Goal: Information Seeking & Learning: Learn about a topic

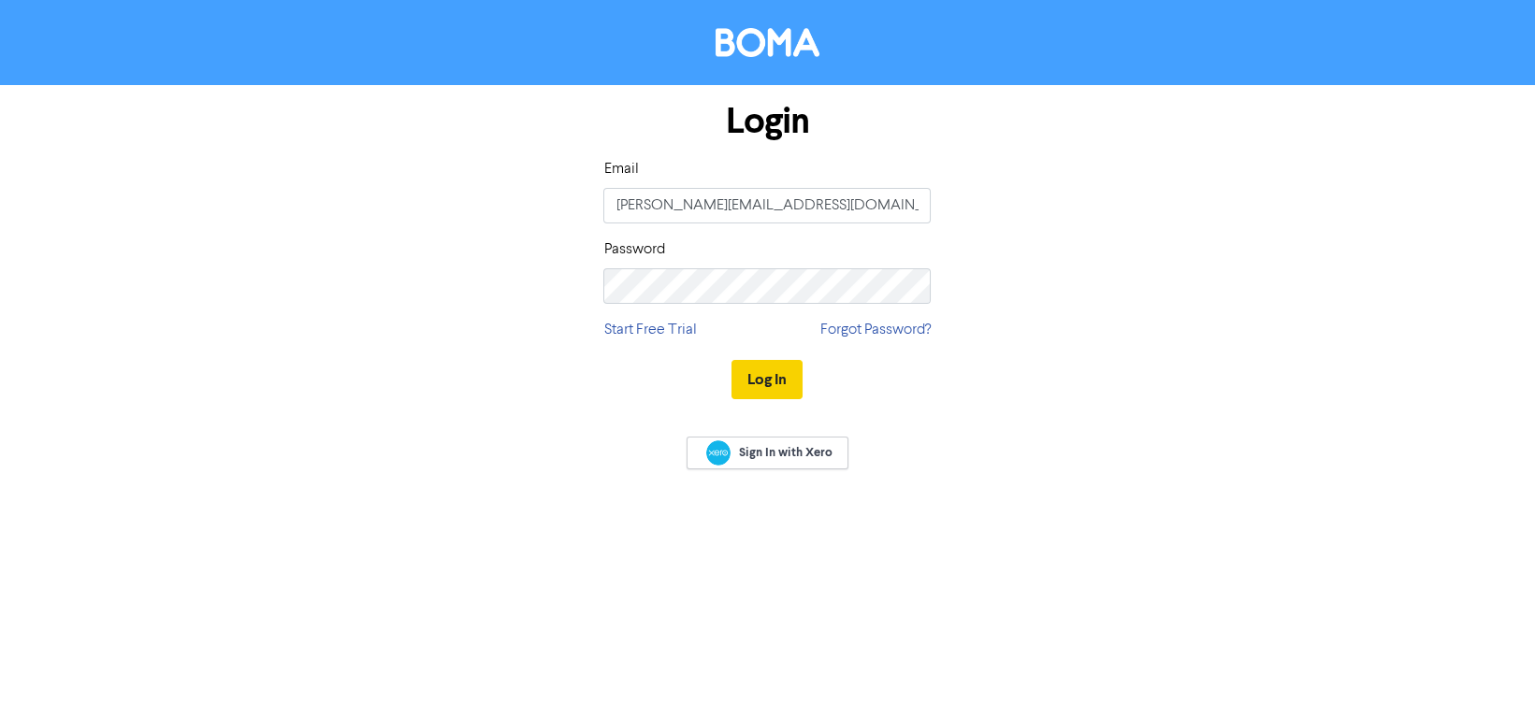
click at [781, 378] on button "Log In" at bounding box center [766, 379] width 71 height 39
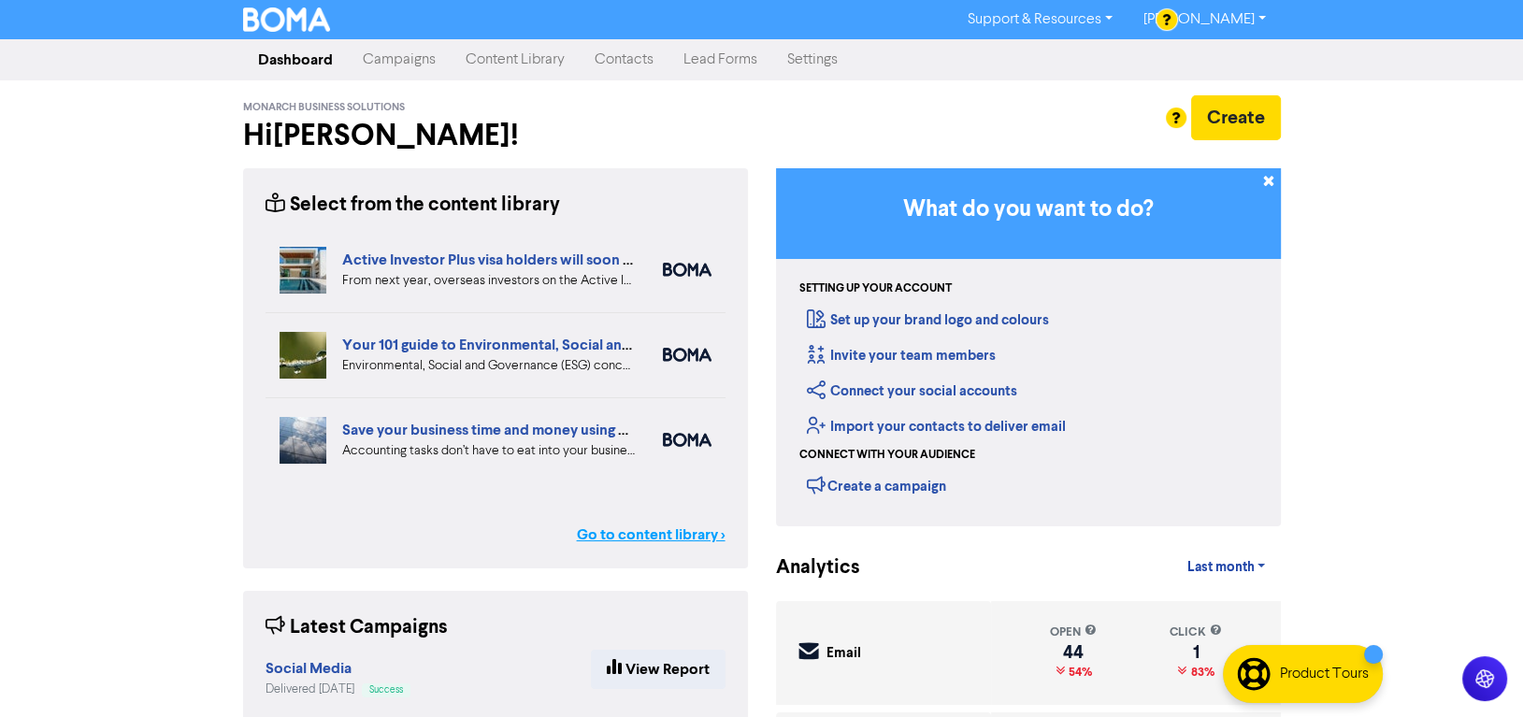
click at [632, 535] on link "Go to content library >" at bounding box center [651, 535] width 149 height 22
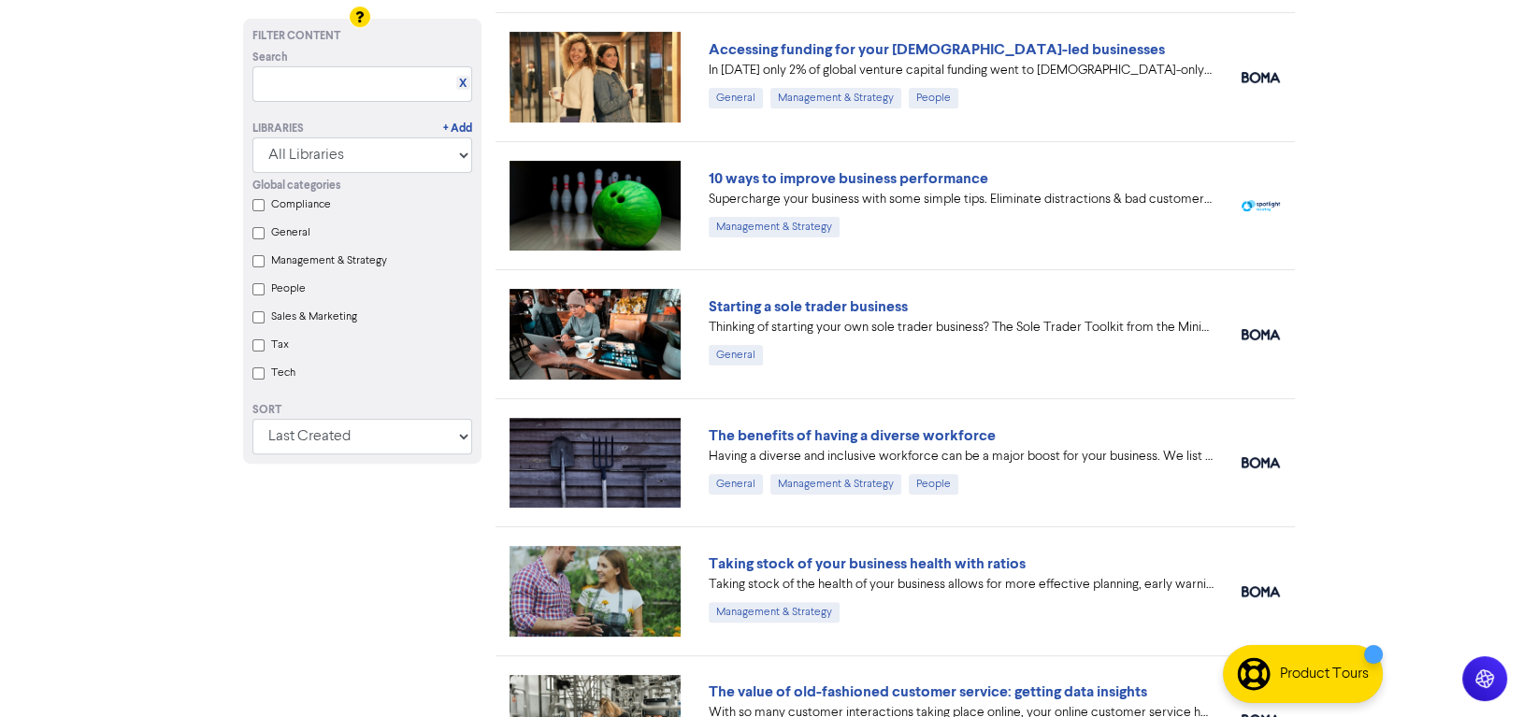
scroll to position [524, 0]
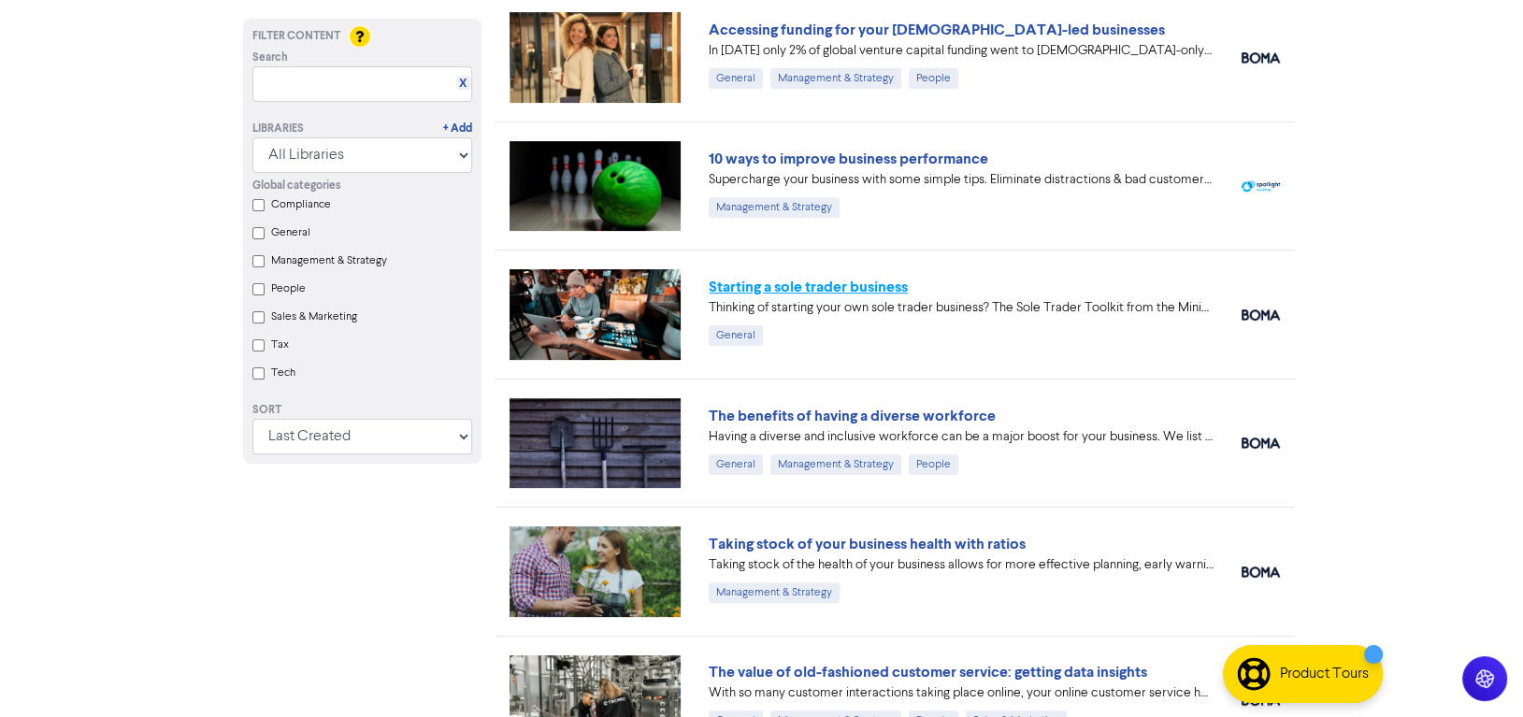
click at [892, 287] on link "Starting a sole trader business" at bounding box center [808, 287] width 199 height 19
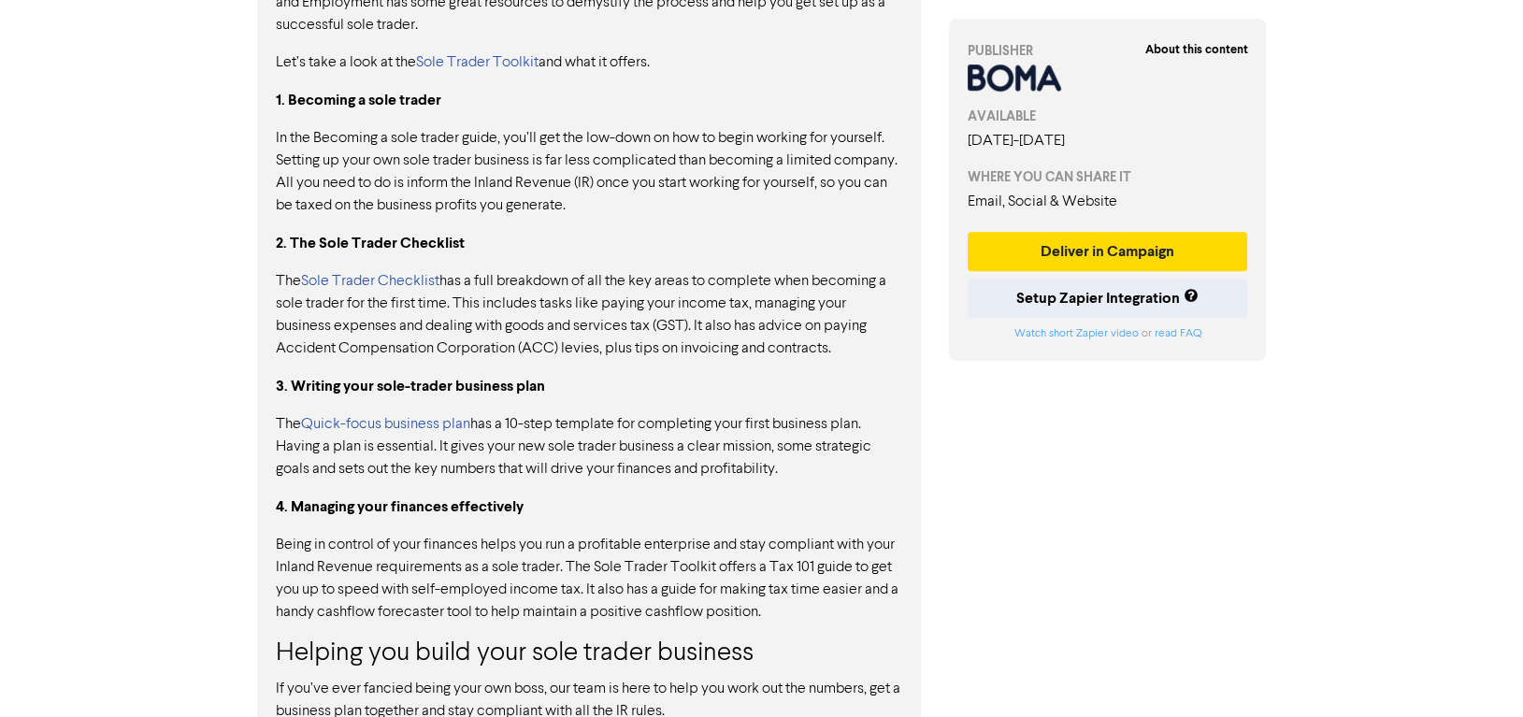
scroll to position [1195, 0]
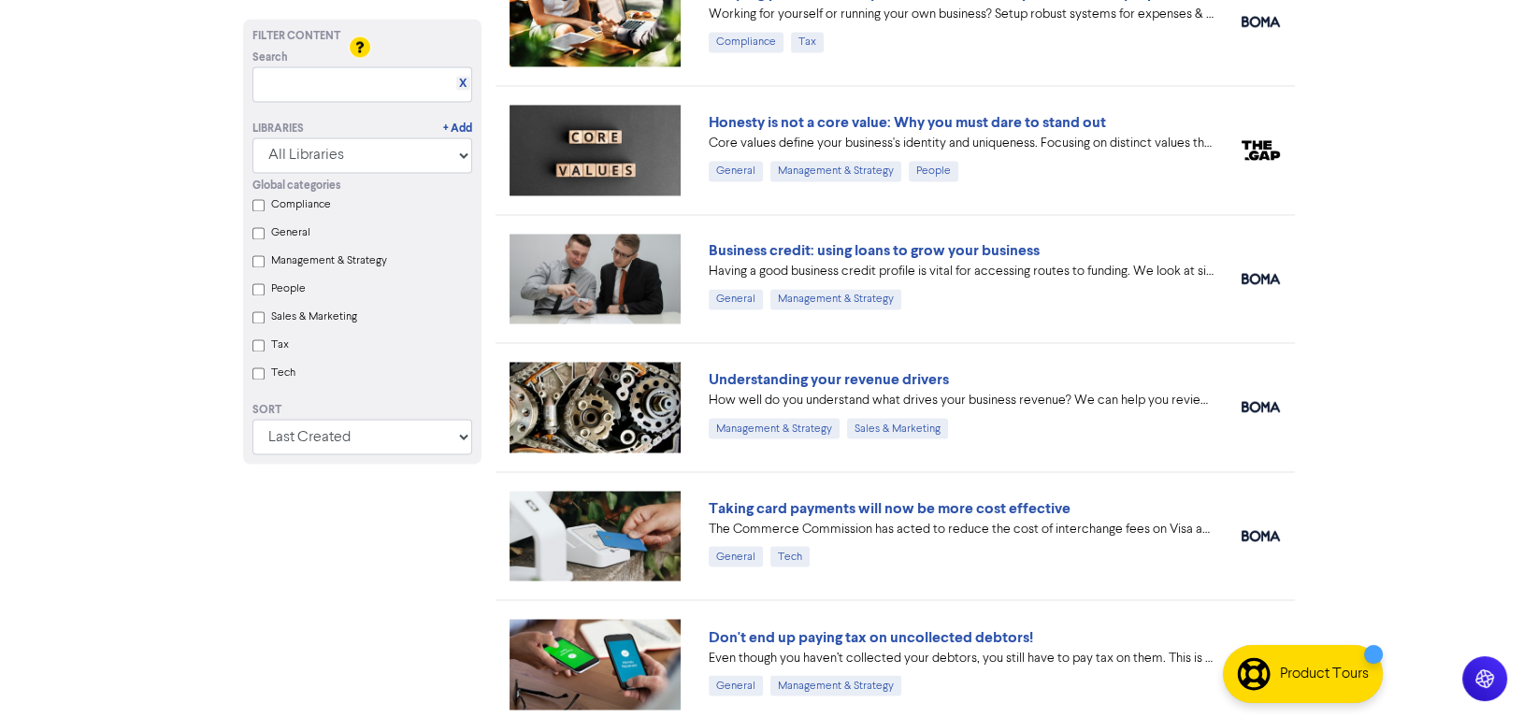
scroll to position [3463, 0]
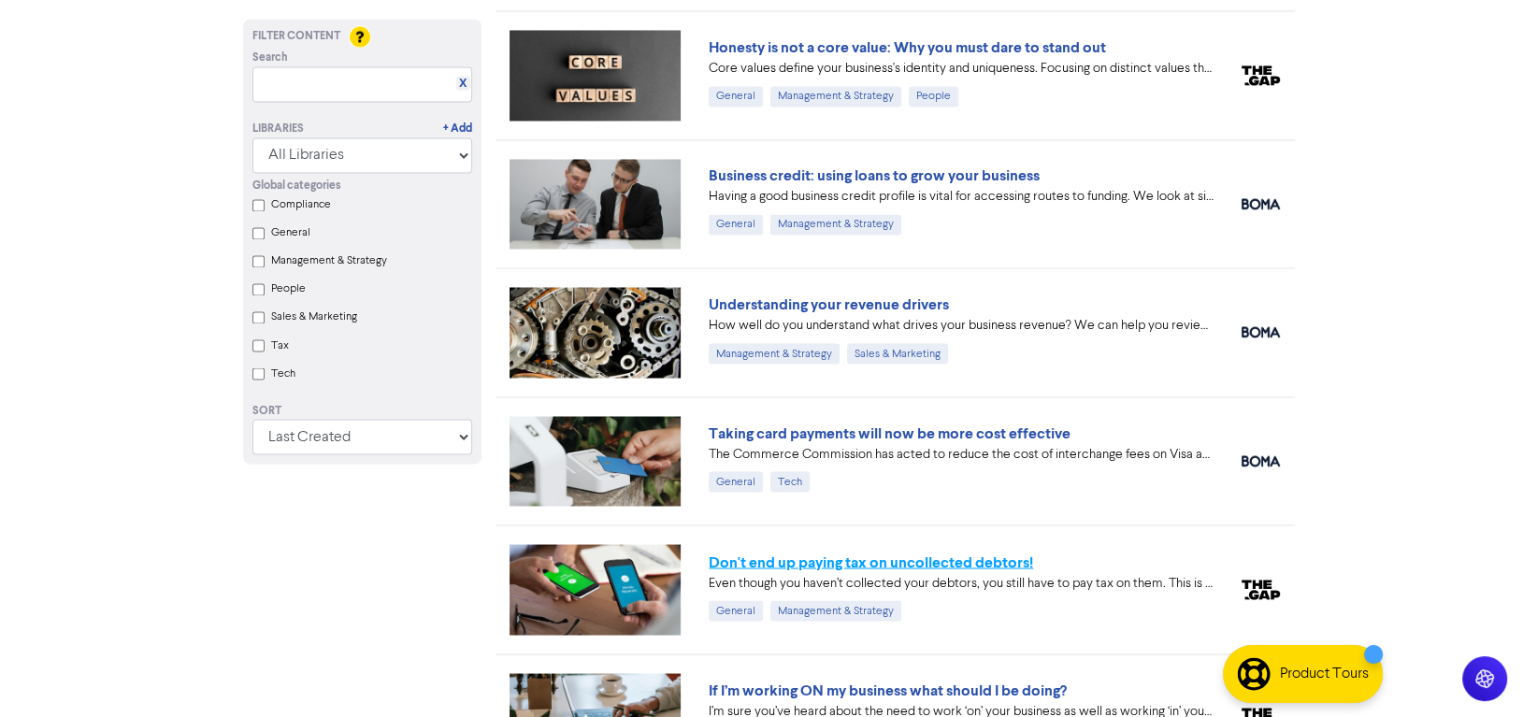
click at [990, 553] on link "Don't end up paying tax on uncollected debtors!" at bounding box center [871, 562] width 325 height 19
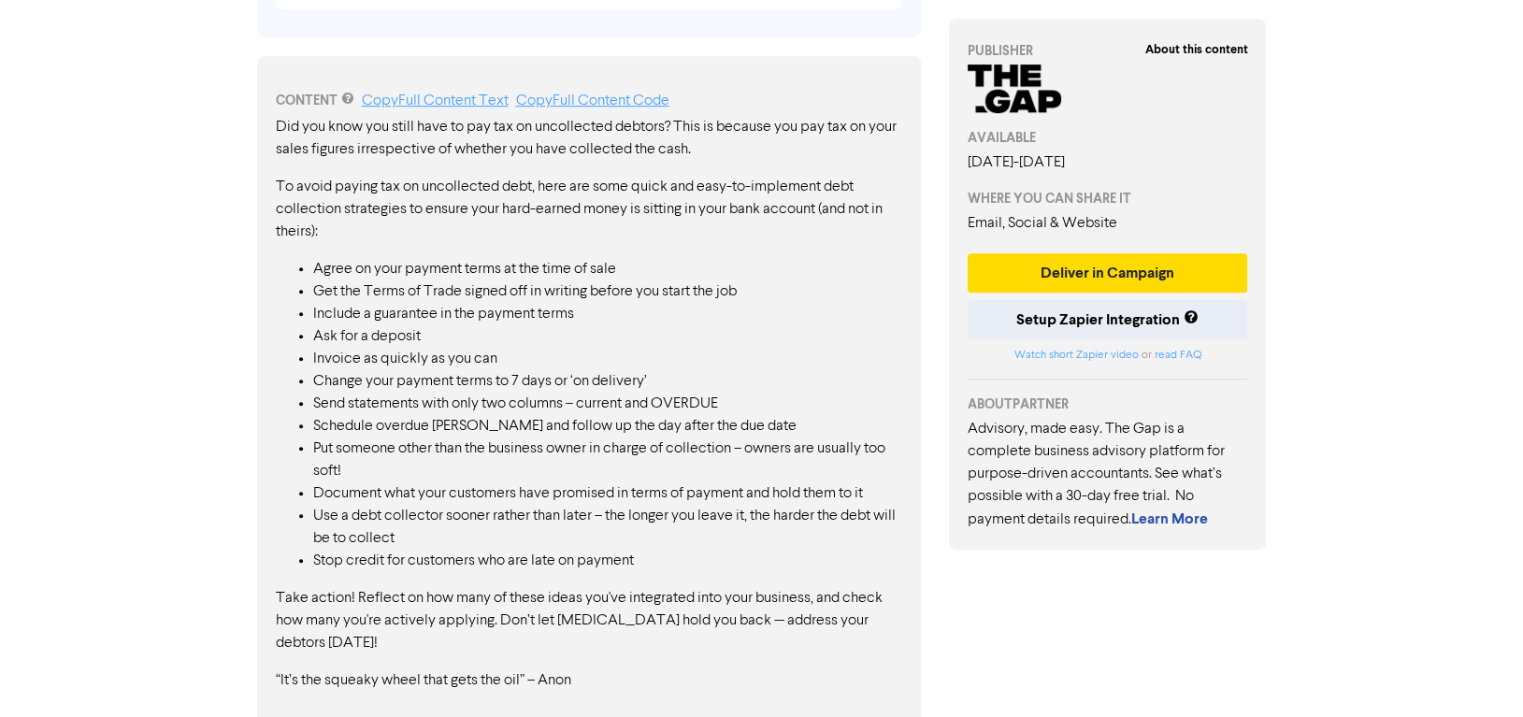
scroll to position [944, 0]
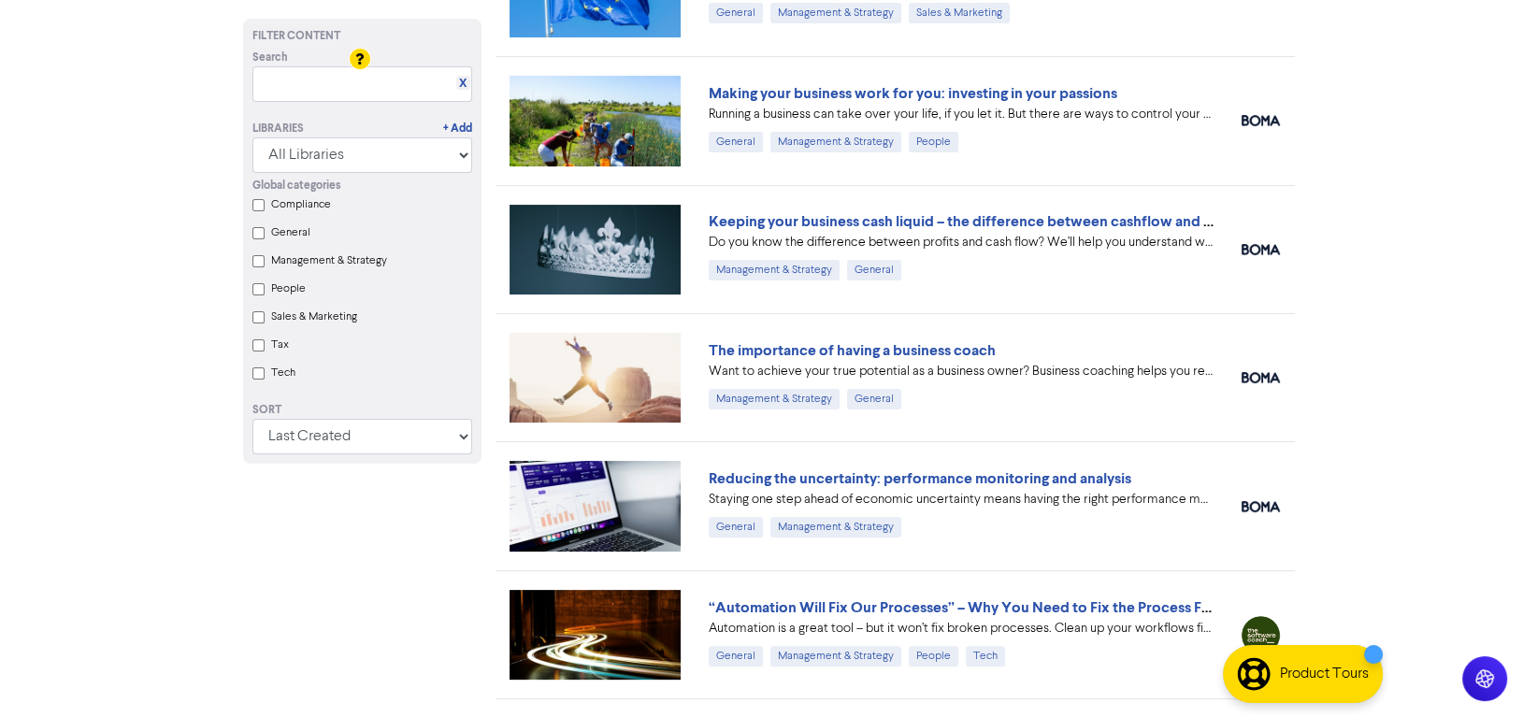
scroll to position [8068, 0]
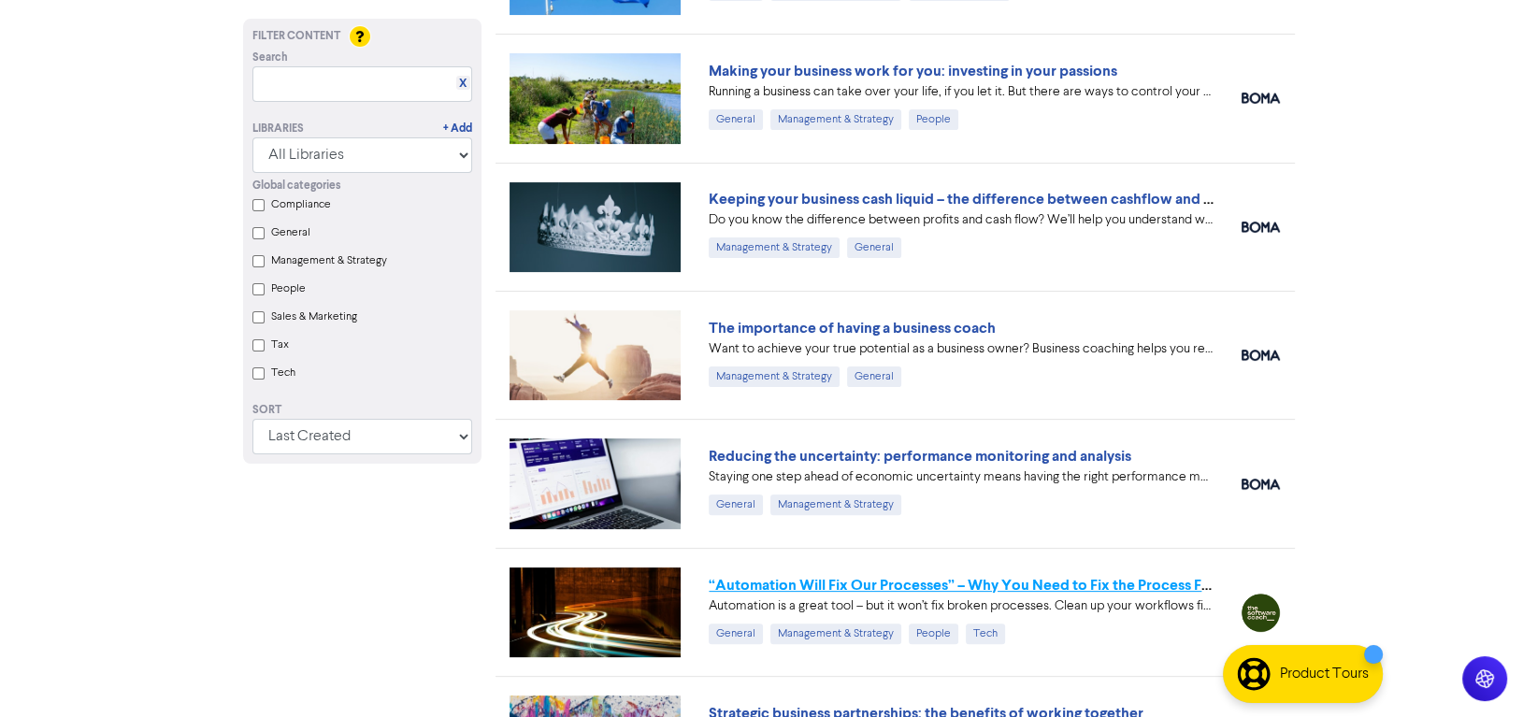
click at [960, 576] on link "“Automation Will Fix Our Processes” – Why You Need to Fix the Process First" at bounding box center [966, 585] width 514 height 19
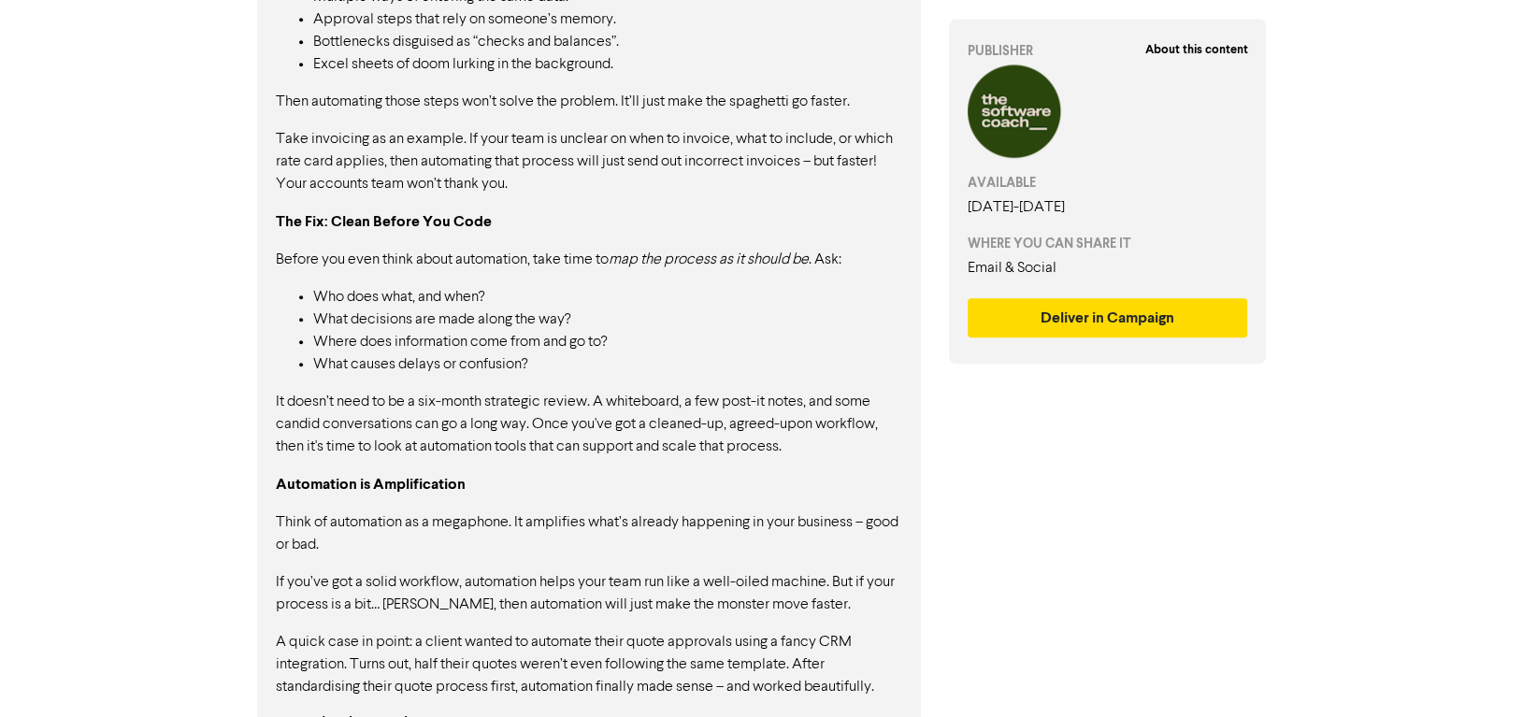
scroll to position [1706, 0]
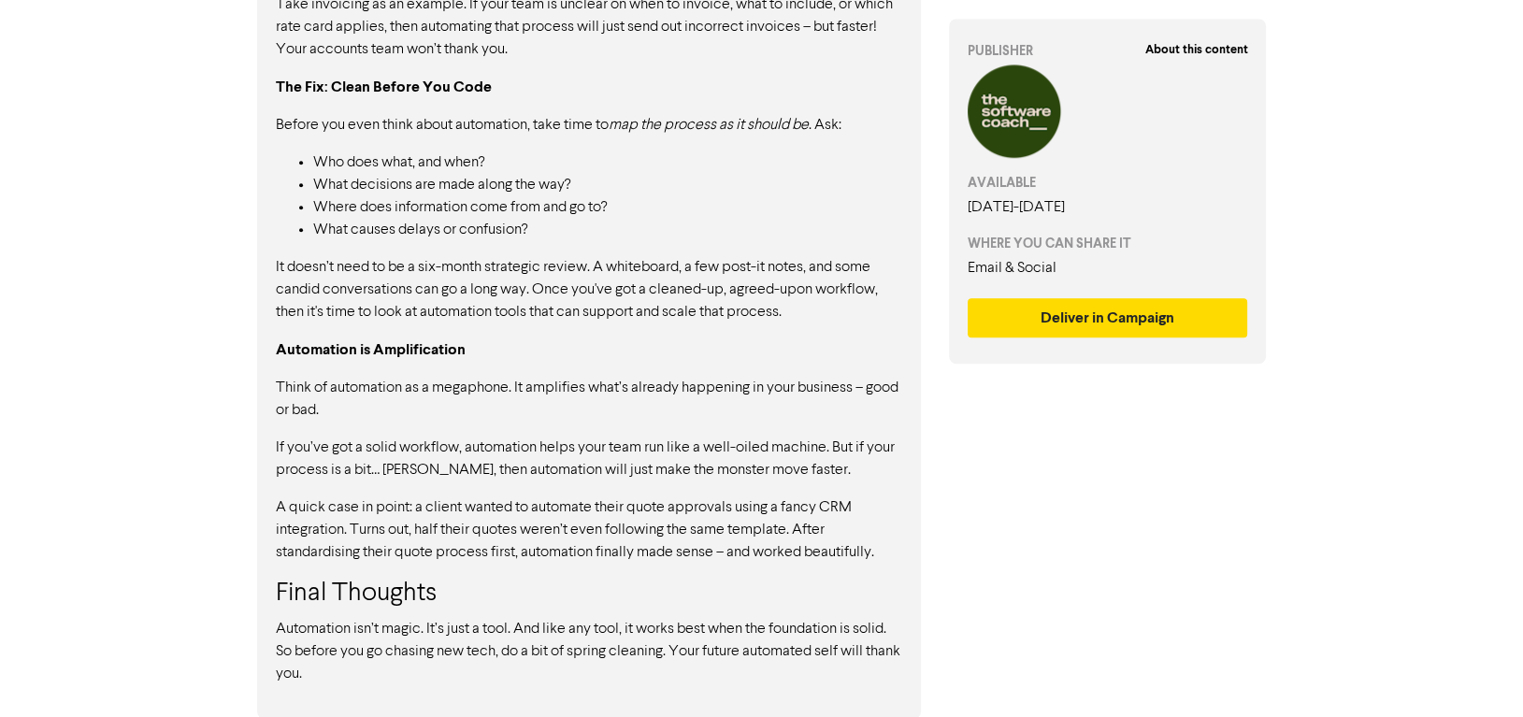
drag, startPoint x: 357, startPoint y: 683, endPoint x: 249, endPoint y: 407, distance: 296.4
drag, startPoint x: 340, startPoint y: 672, endPoint x: 281, endPoint y: 600, distance: 93.6
click at [284, 599] on div "Automation. The magical word that promises to free us from repetitive tasks, sa…" at bounding box center [589, 16] width 627 height 1337
drag, startPoint x: 286, startPoint y: 616, endPoint x: 429, endPoint y: 612, distance: 143.2
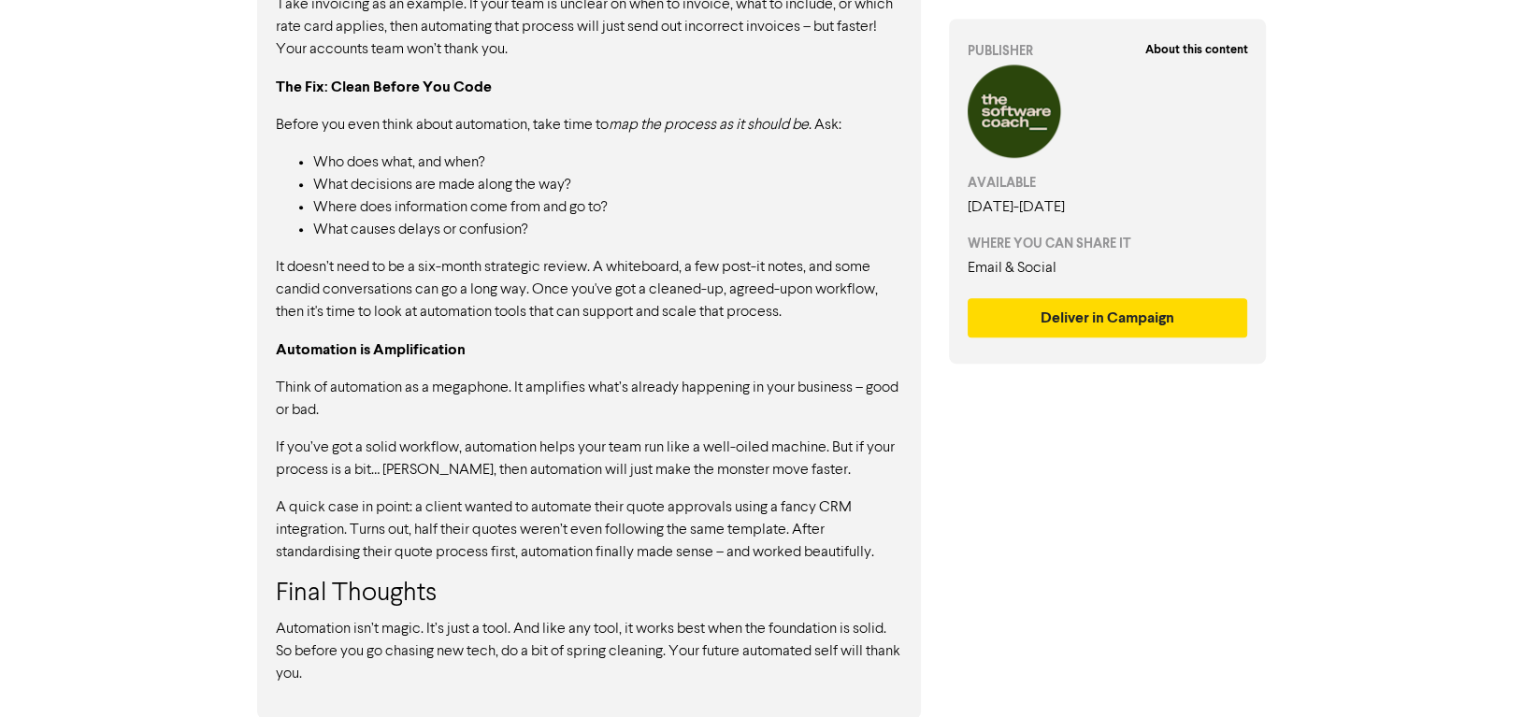
click at [424, 613] on div "Automation. The magical word that promises to free us from repetitive tasks, sa…" at bounding box center [589, 16] width 627 height 1337
drag, startPoint x: 438, startPoint y: 601, endPoint x: 419, endPoint y: 566, distance: 40.2
click at [422, 576] on div "Automation. The magical word that promises to free us from repetitive tasks, sa…" at bounding box center [589, 16] width 627 height 1337
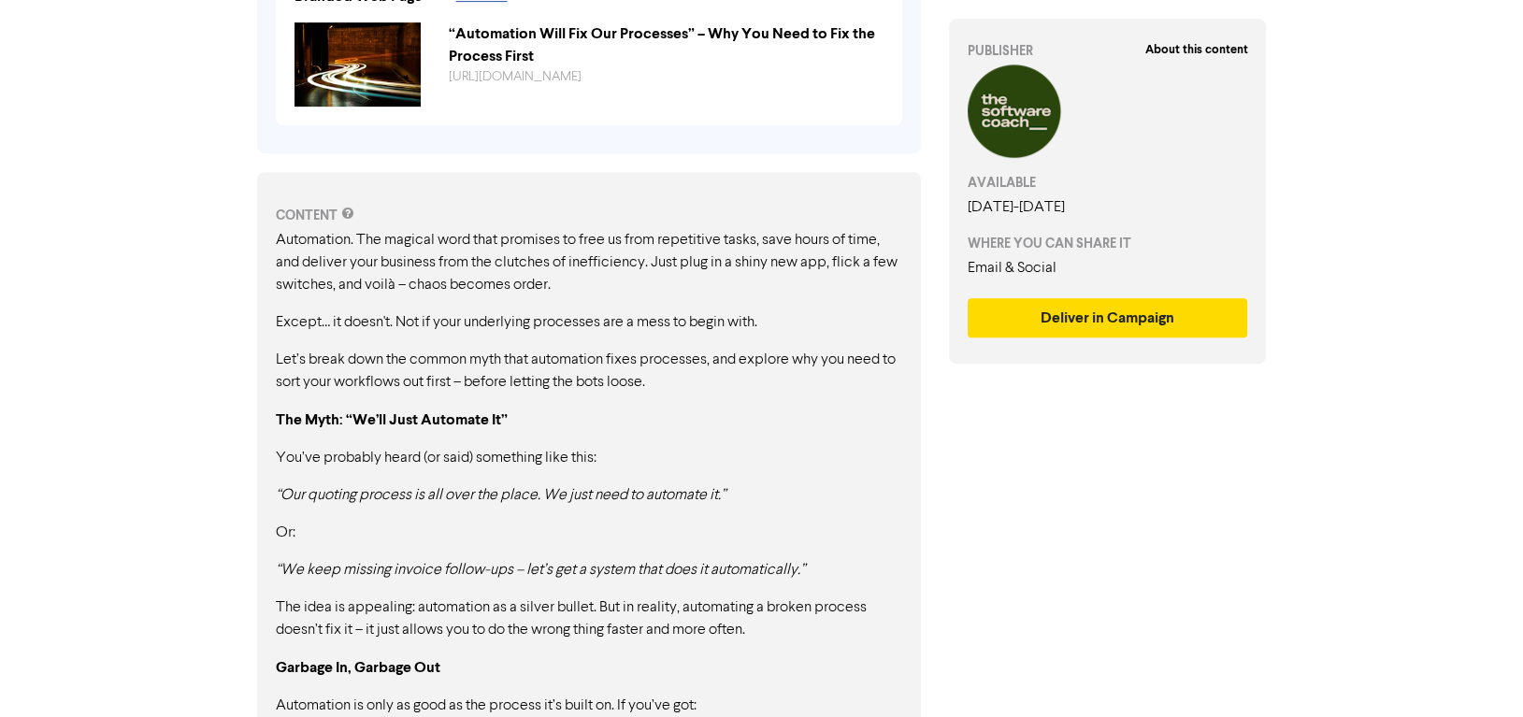
scroll to position [584, 0]
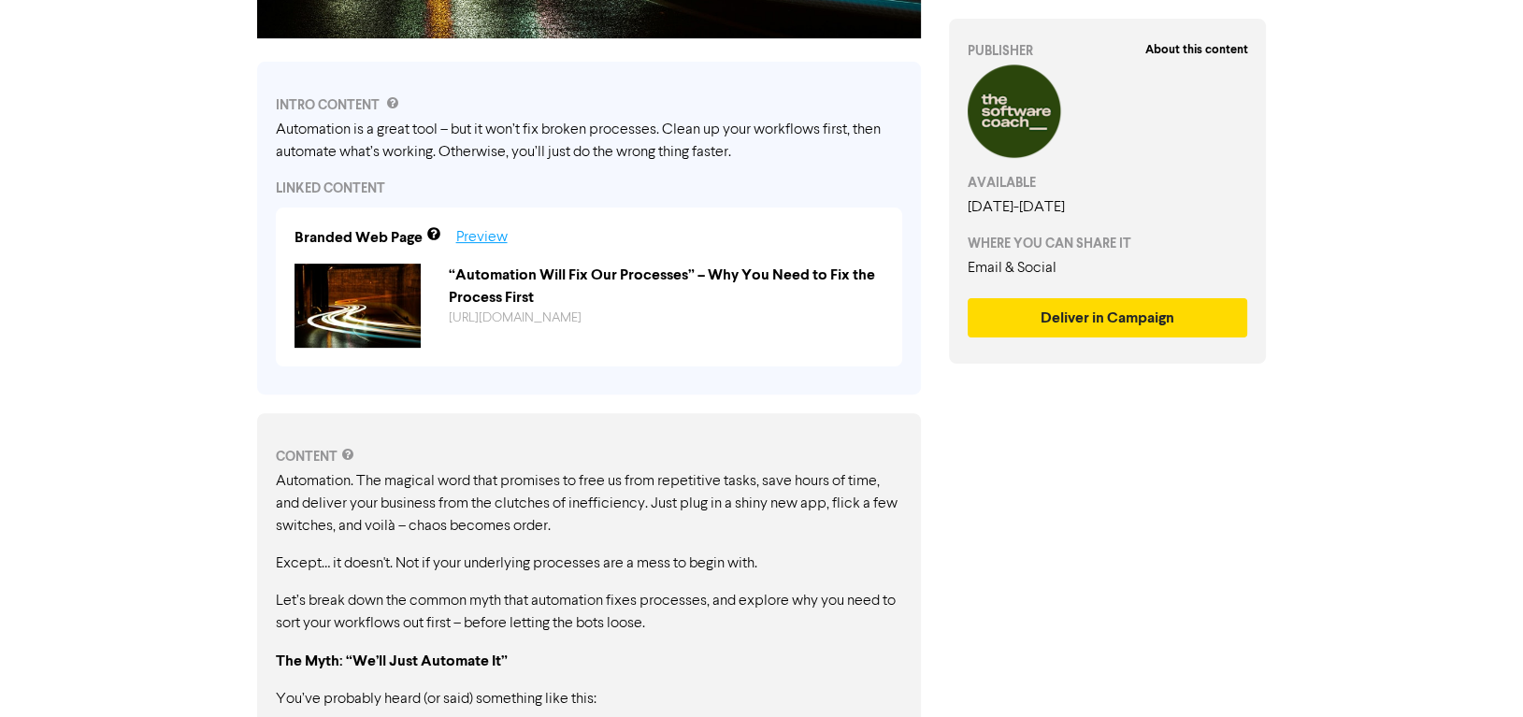
click at [478, 236] on link "Preview" at bounding box center [481, 237] width 51 height 15
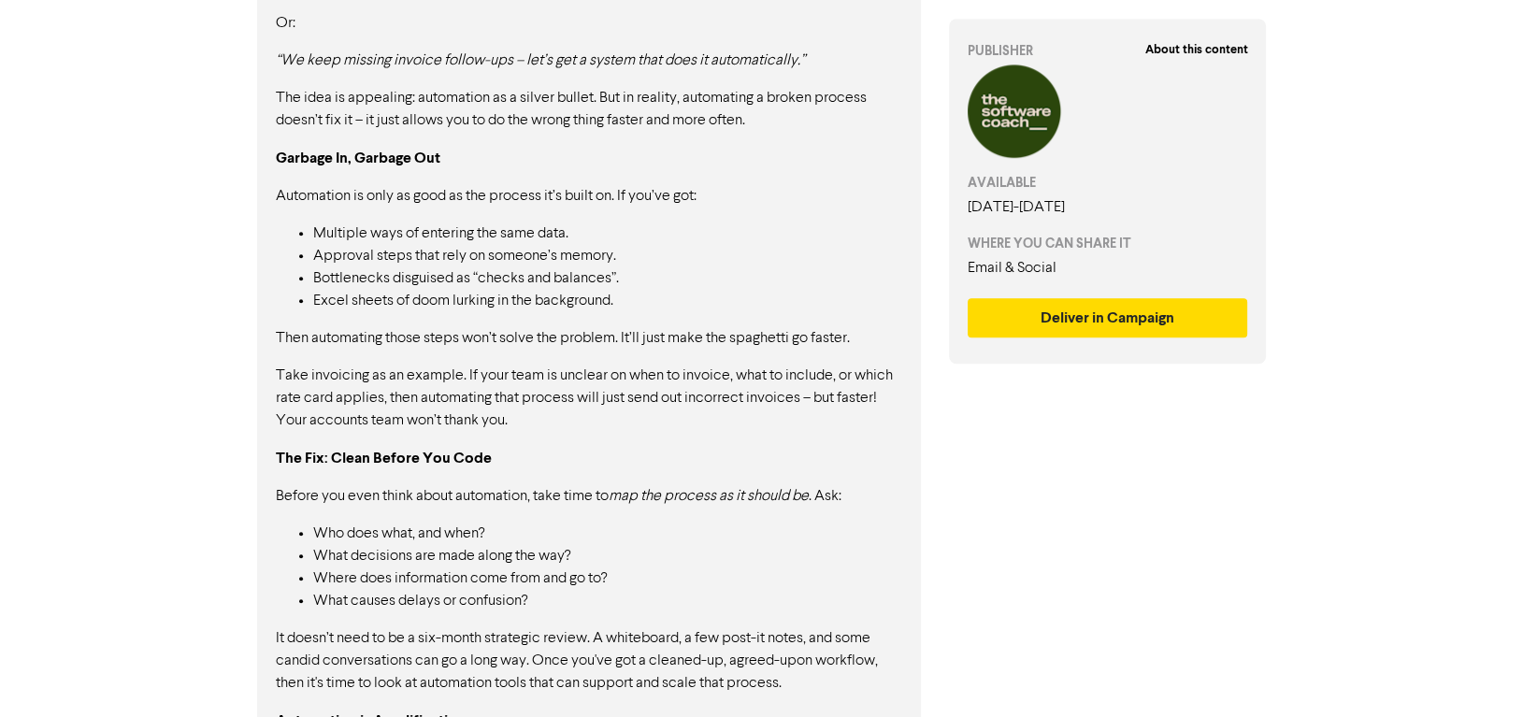
scroll to position [1556, 0]
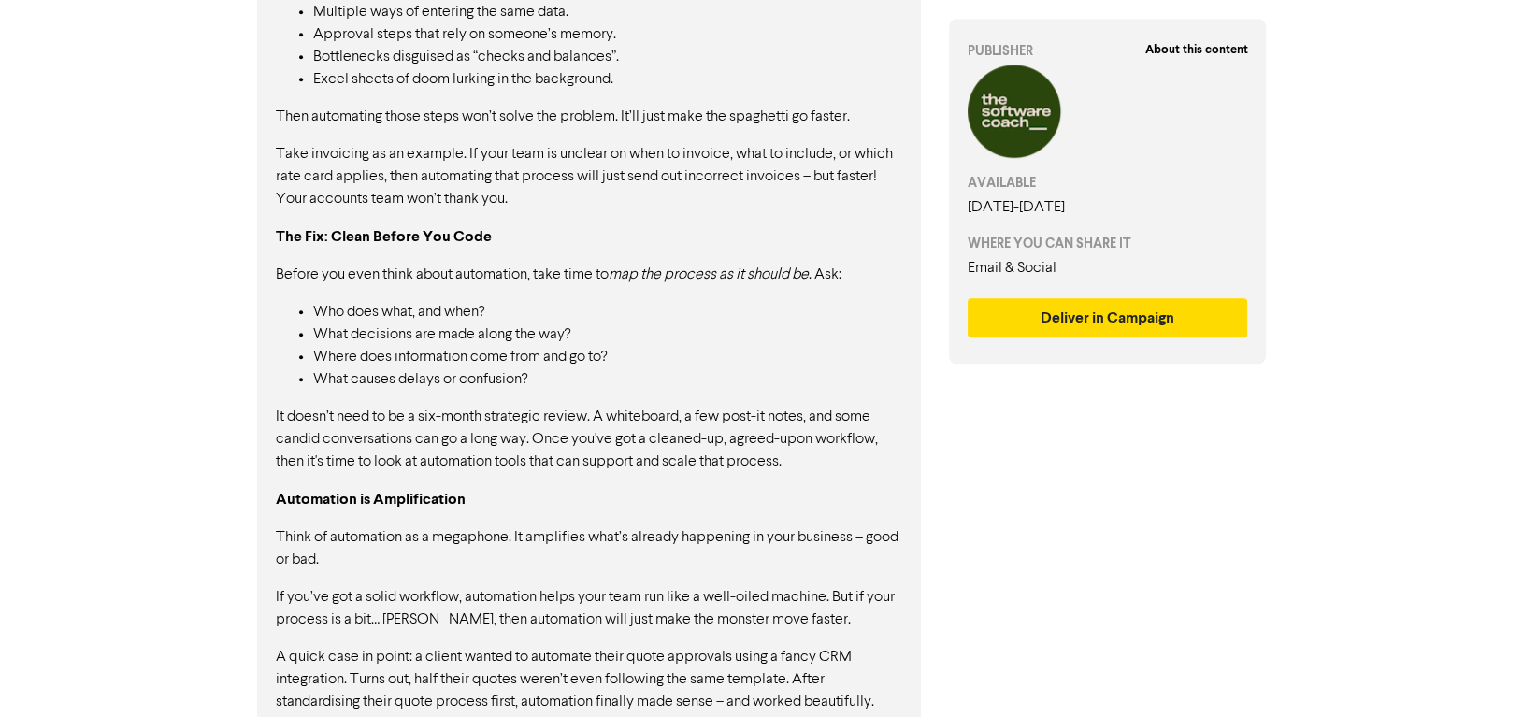
drag, startPoint x: 370, startPoint y: 446, endPoint x: 533, endPoint y: 400, distance: 169.0
click at [490, 401] on div "Automation. The magical word that promises to free us from repetitive tasks, sa…" at bounding box center [589, 166] width 627 height 1337
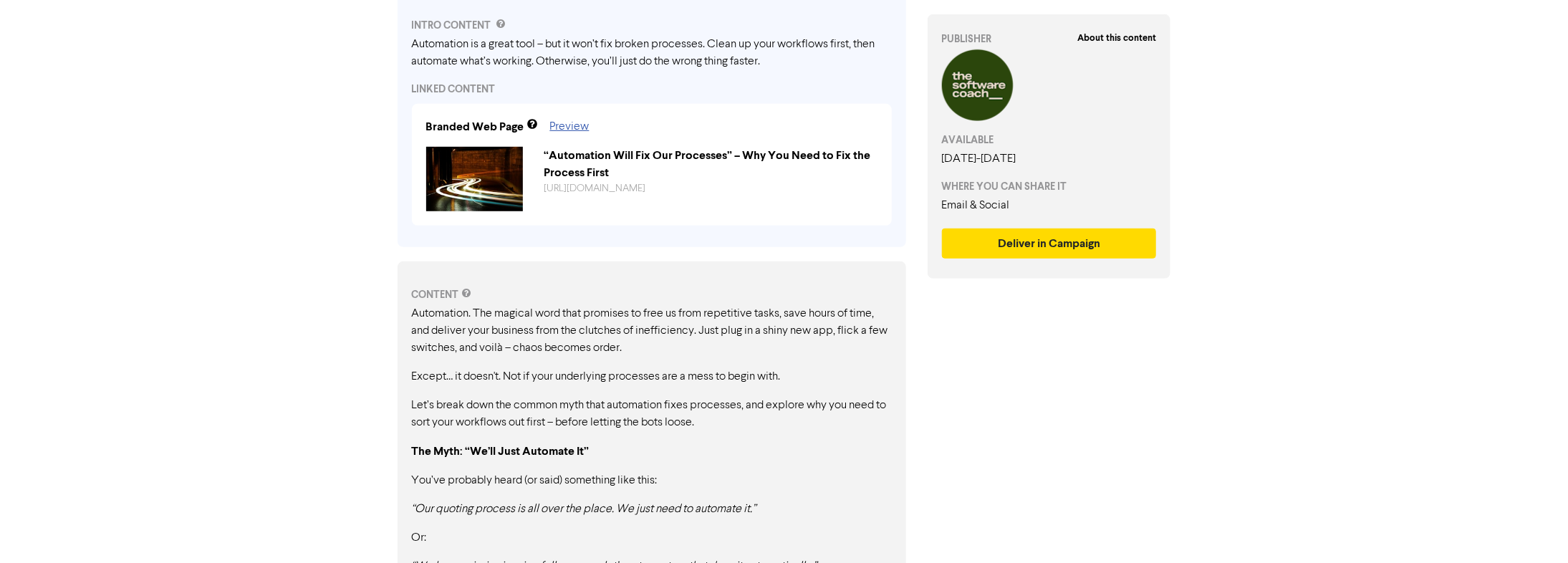
scroll to position [561, 0]
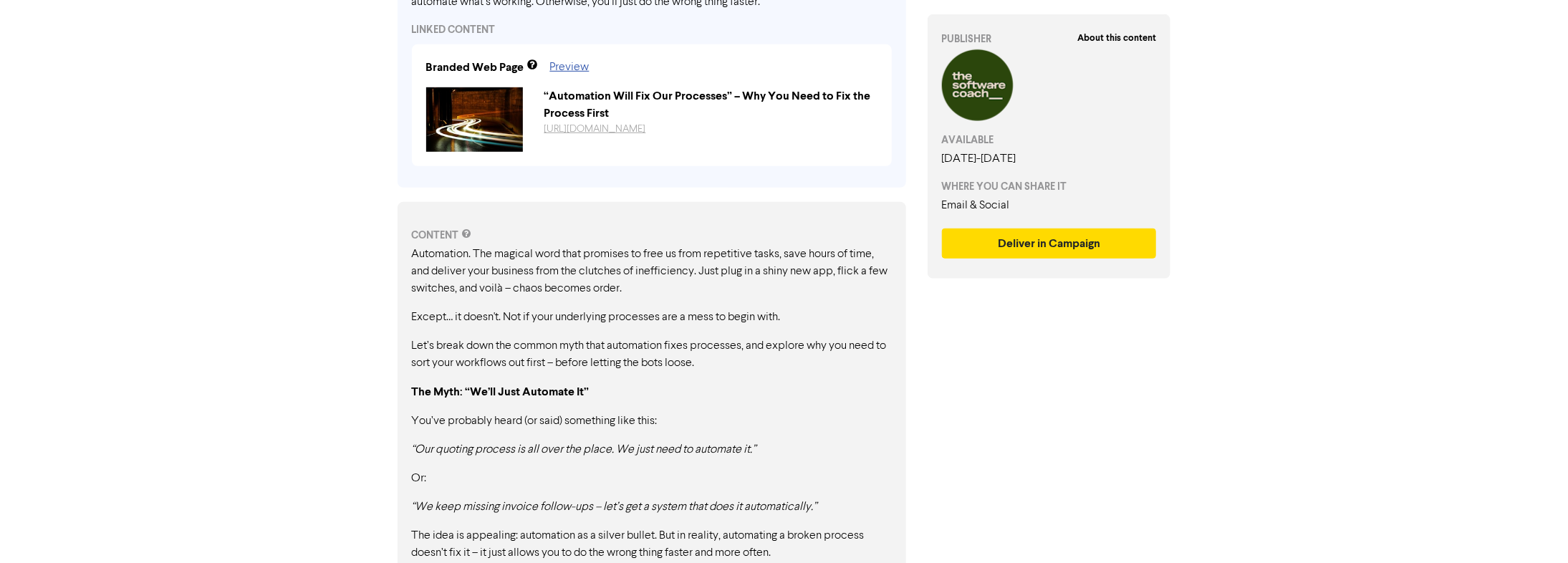
click at [647, 124] on link "[URL][DOMAIN_NAME]" at bounding box center [595, 129] width 102 height 10
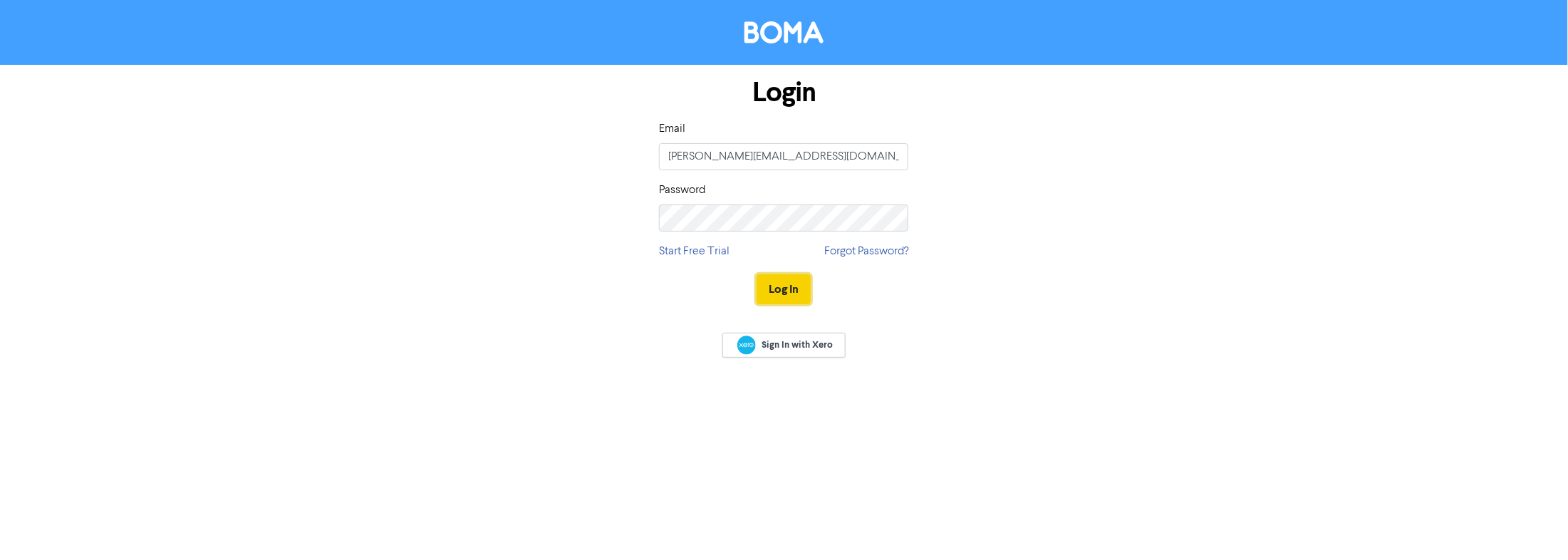
click at [802, 290] on button "Log In" at bounding box center [783, 289] width 54 height 30
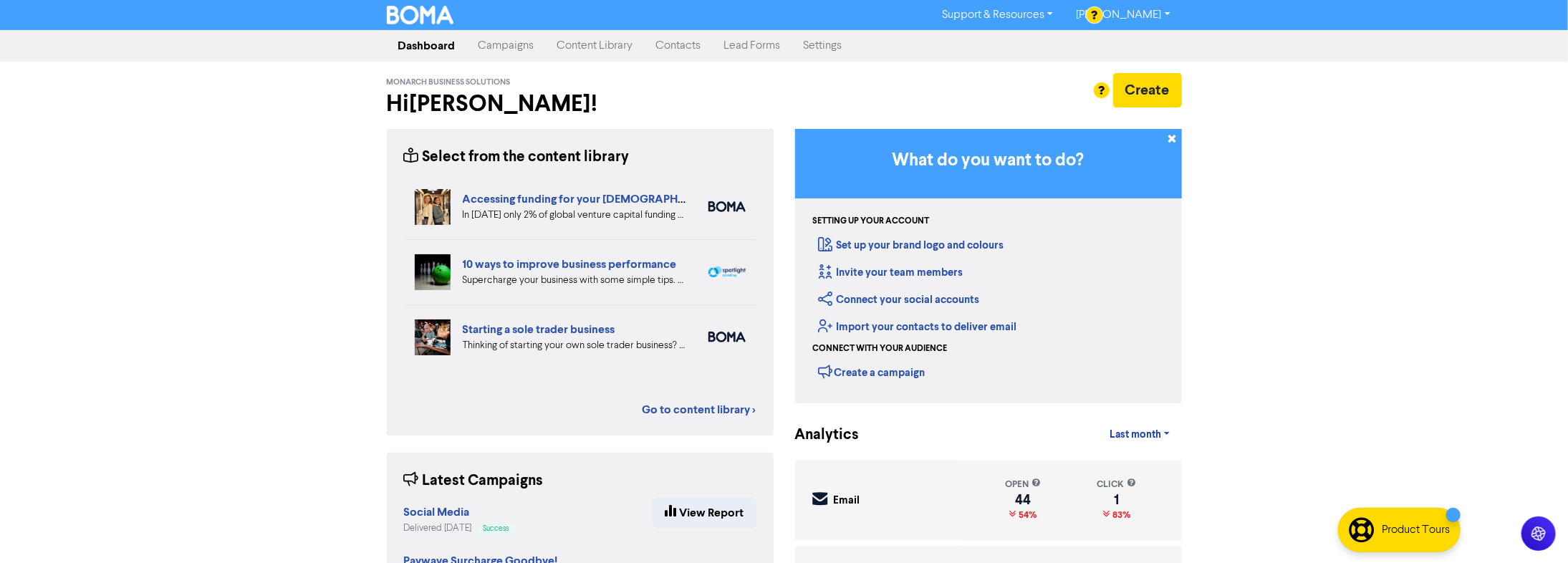
scroll to position [115, 0]
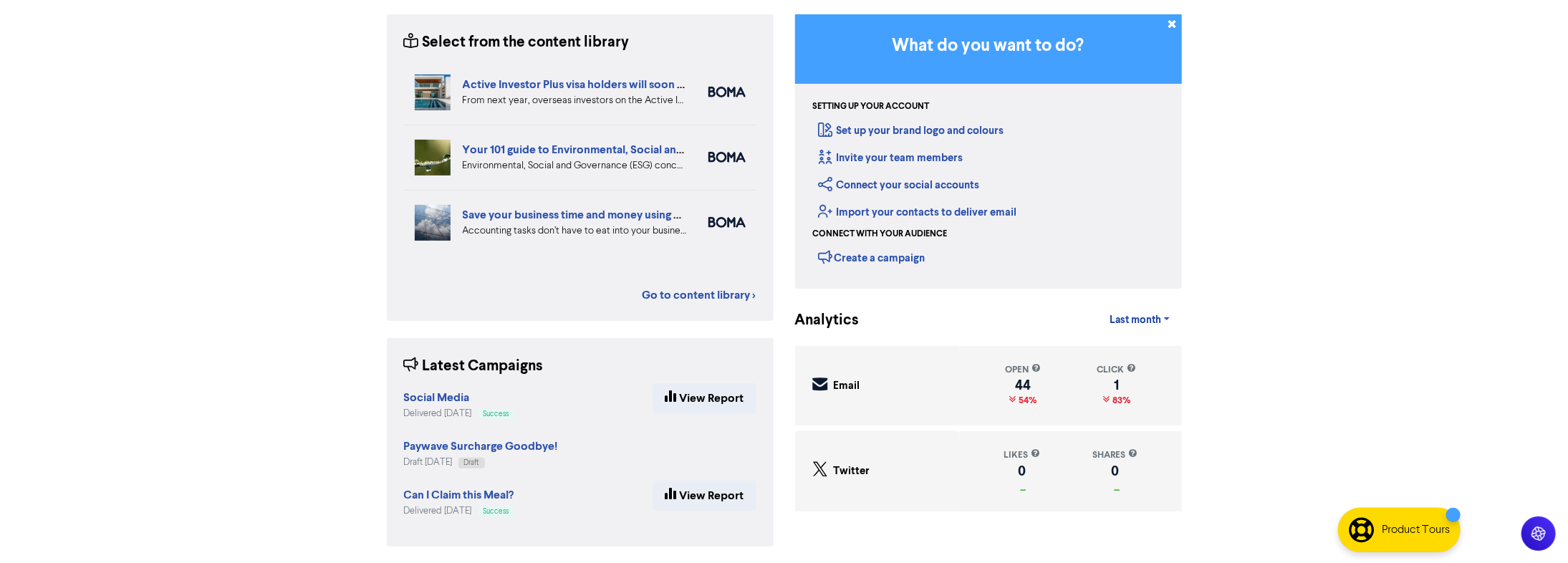
click at [639, 214] on link "Save your business time and money using cloud accounting" at bounding box center [614, 214] width 302 height 15
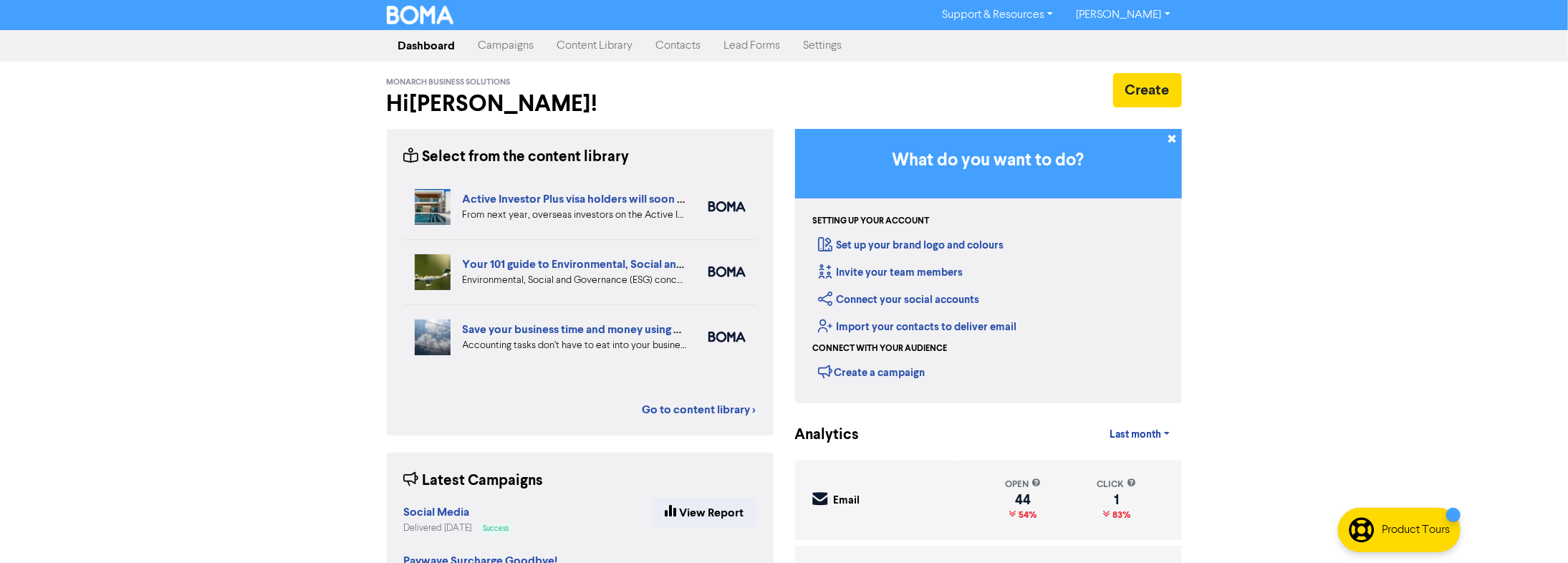
scroll to position [115, 0]
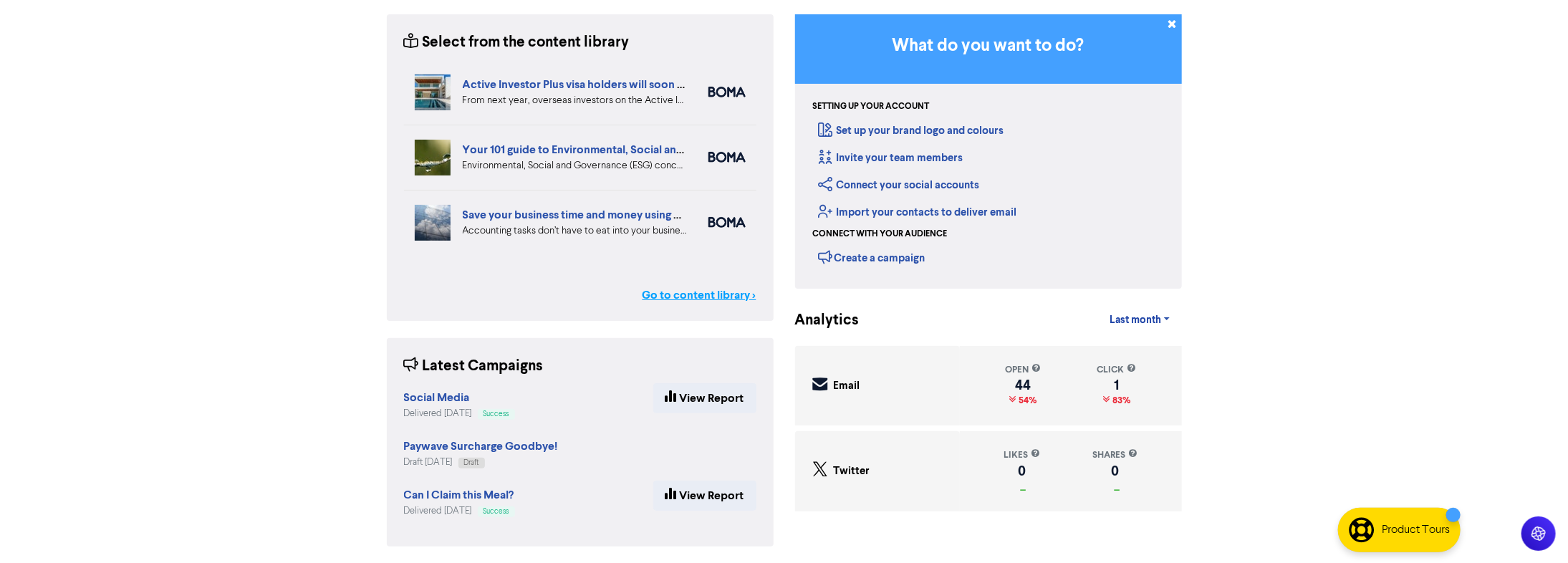
click at [684, 293] on link "Go to content library >" at bounding box center [699, 295] width 114 height 17
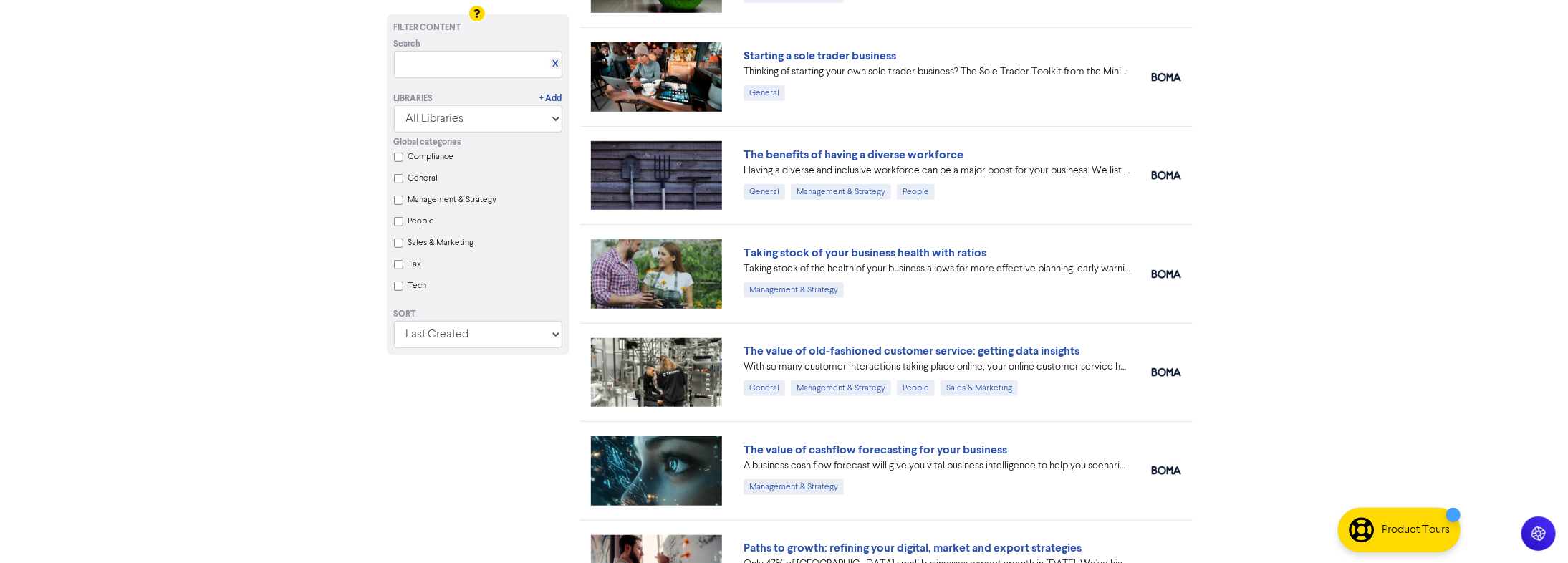
scroll to position [575, 0]
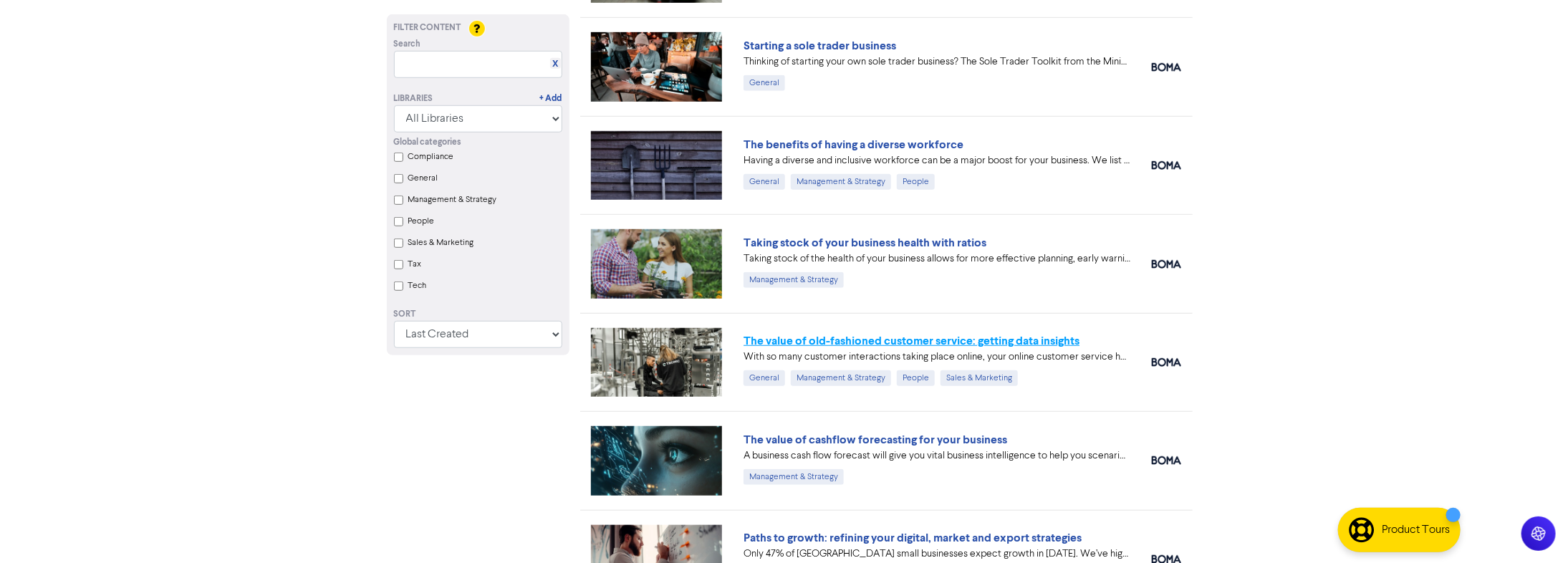
click at [922, 336] on link "The value of old-fashioned customer service: getting data insights" at bounding box center [912, 341] width 336 height 15
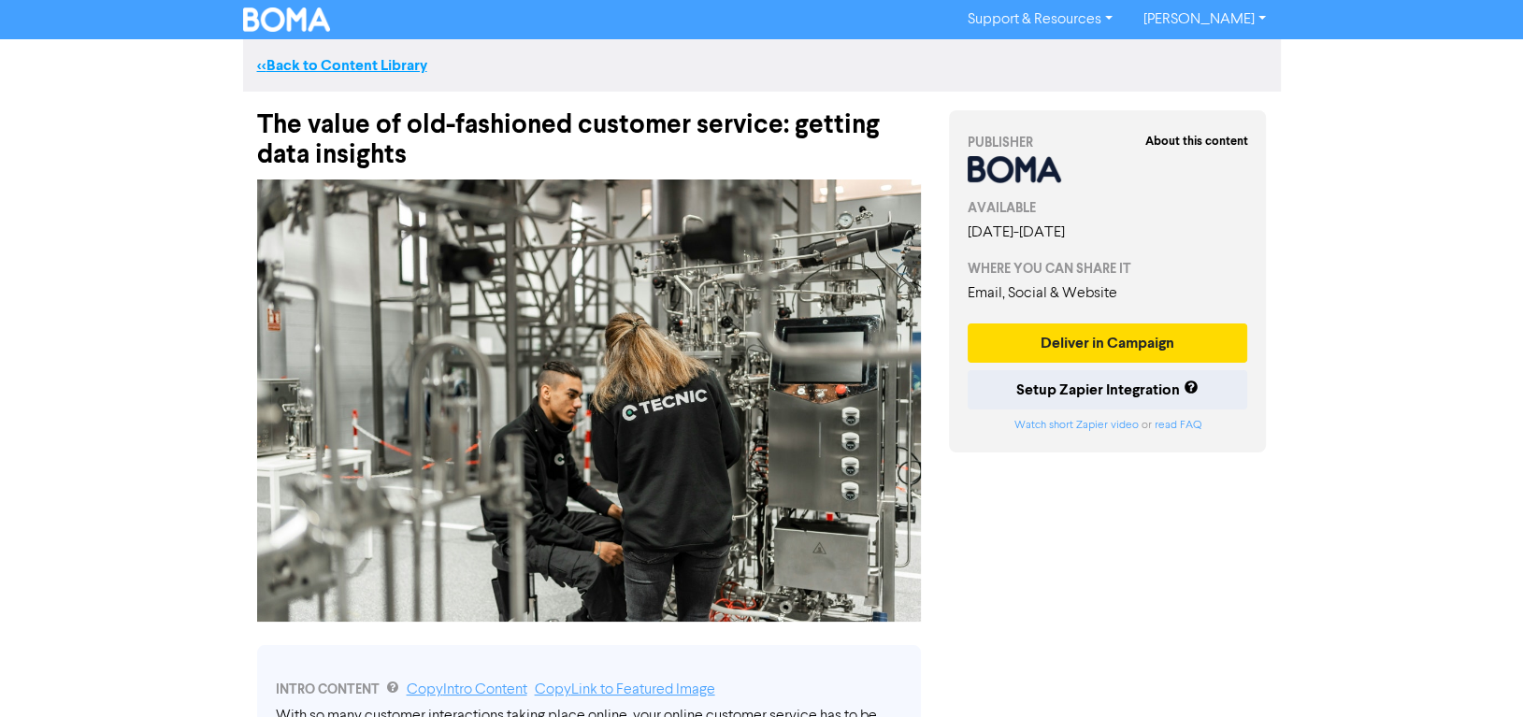
click at [399, 64] on link "<< Back to Content Library" at bounding box center [342, 65] width 170 height 19
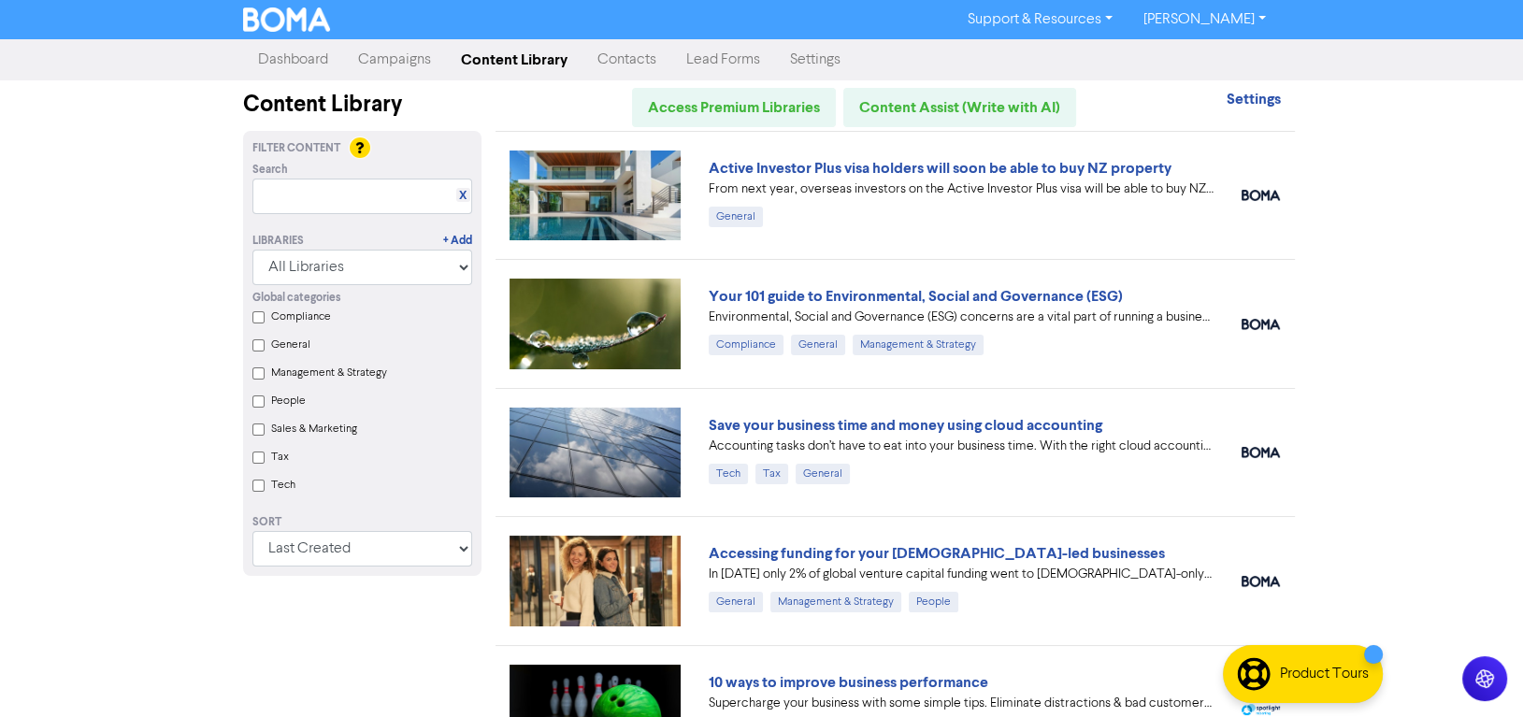
click at [379, 63] on link "Campaigns" at bounding box center [394, 59] width 103 height 37
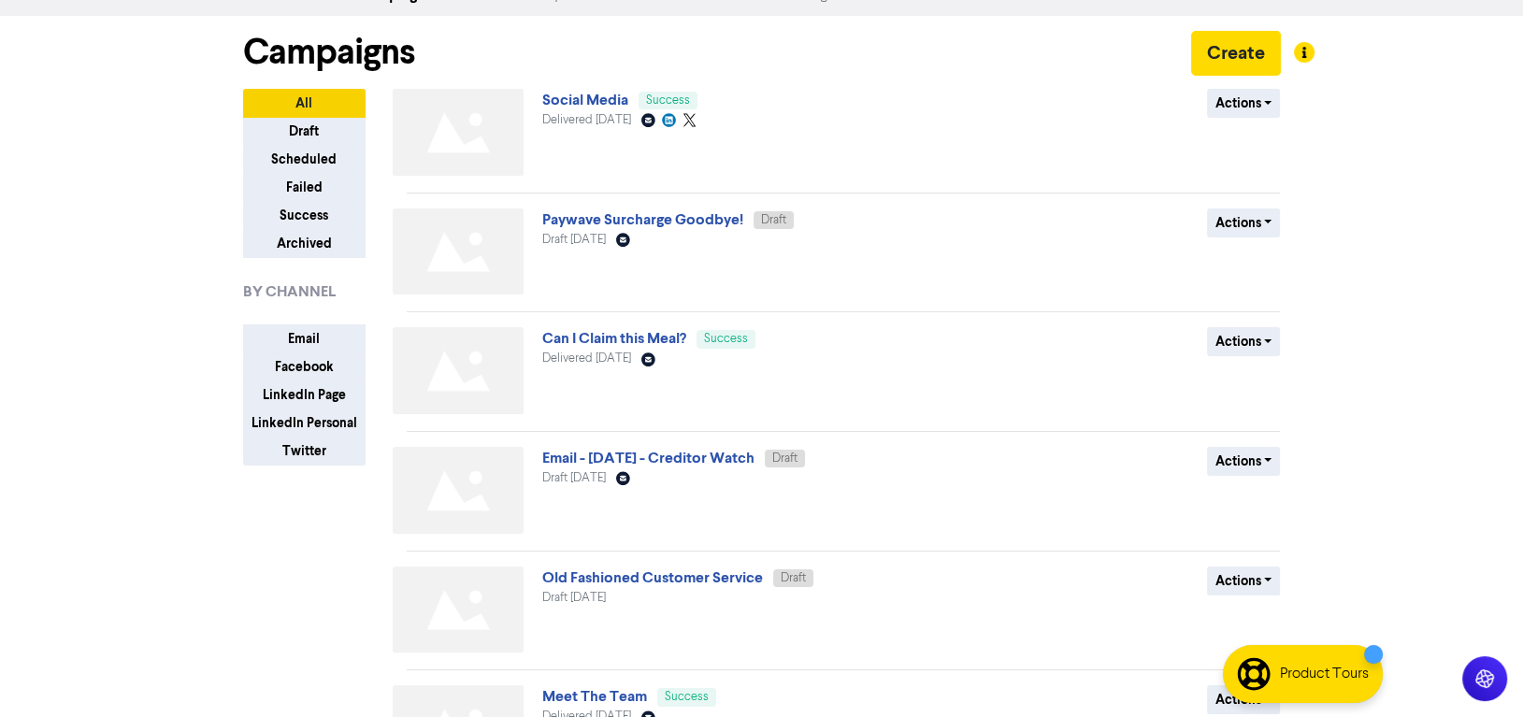
scroll to position [50, 0]
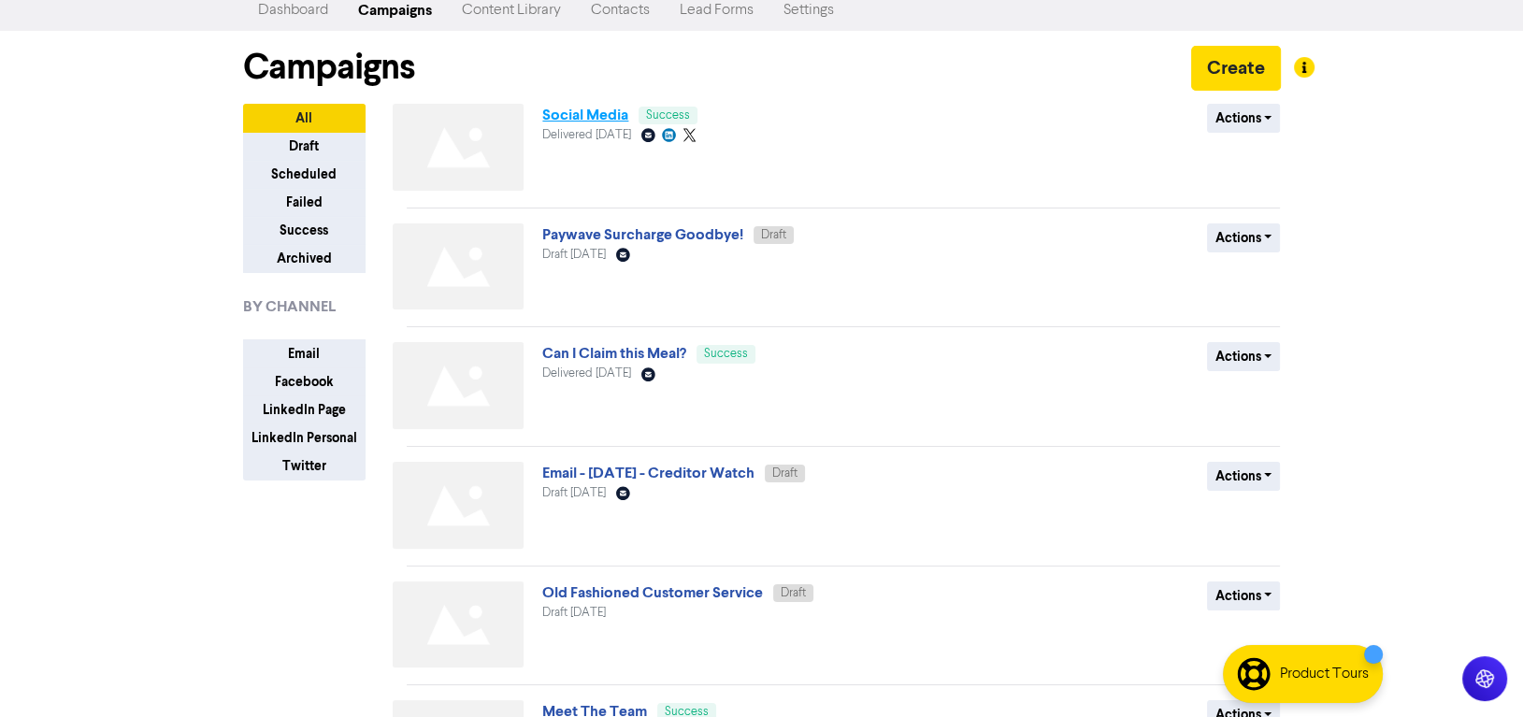
click at [576, 116] on link "Social Media" at bounding box center [585, 115] width 86 height 19
